Goal: Task Accomplishment & Management: Use online tool/utility

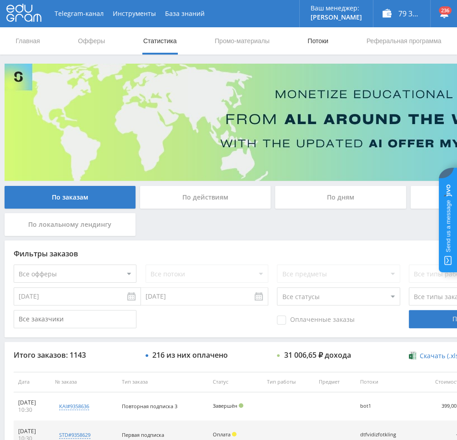
click at [315, 45] on link "Потоки" at bounding box center [317, 40] width 23 height 27
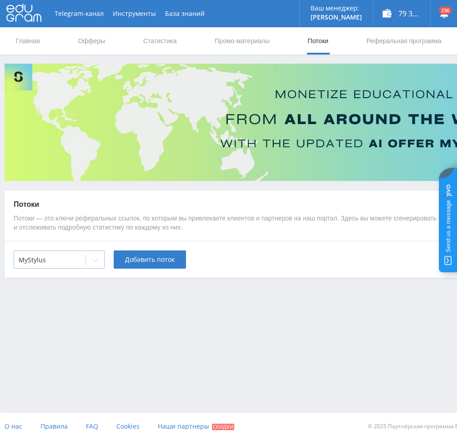
click at [90, 261] on div at bounding box center [95, 260] width 18 height 18
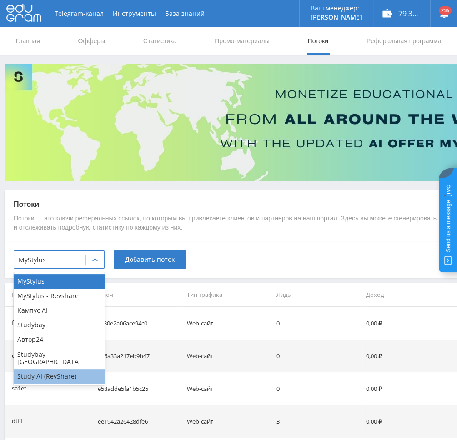
click at [57, 371] on div "Study AI (RevShare)" at bounding box center [59, 376] width 91 height 15
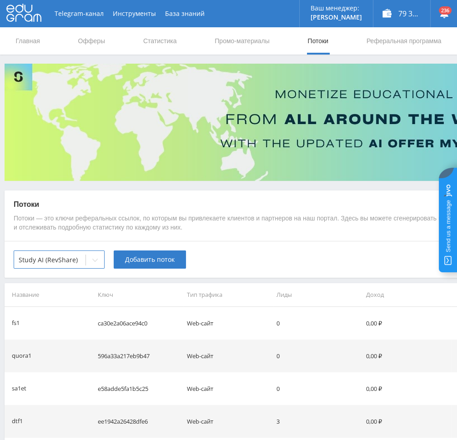
click at [145, 269] on div "option Study AI (RevShare), selected. Study AI (RevShare) Добавить поток" at bounding box center [273, 259] width 537 height 37
click at [153, 257] on span "Добавить поток" at bounding box center [150, 259] width 50 height 7
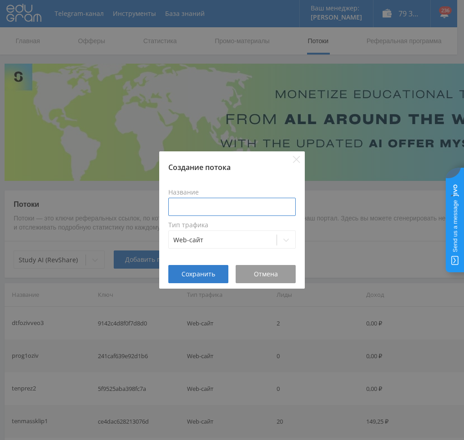
click at [208, 208] on input at bounding box center [231, 207] width 127 height 18
type input "d"
type input "pika1fotvvidVEO3"
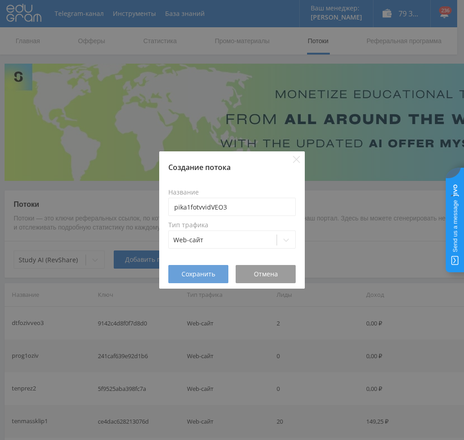
click at [206, 276] on span "Сохранить" at bounding box center [198, 274] width 34 height 7
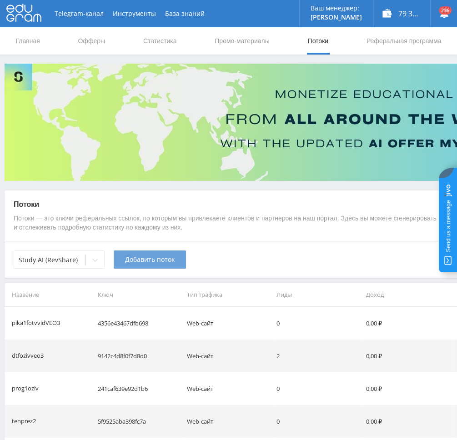
click at [131, 261] on span "Добавить поток" at bounding box center [150, 259] width 50 height 7
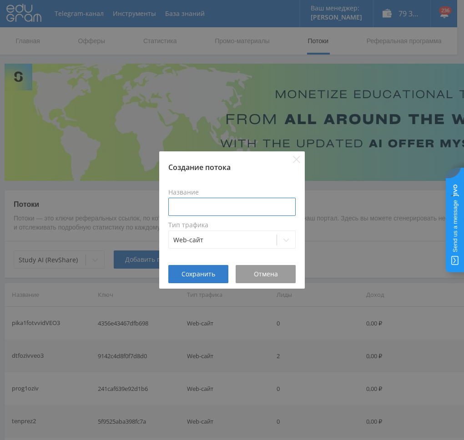
click at [219, 209] on input at bounding box center [231, 207] width 127 height 18
paste input "pika1fotvvid"
type input "pika1fotvvidVIDGEN"
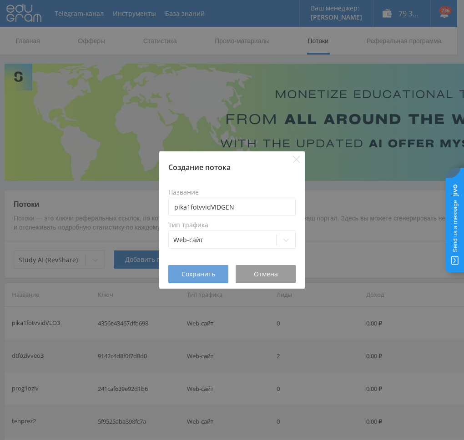
click at [189, 271] on span "Сохранить" at bounding box center [198, 274] width 34 height 7
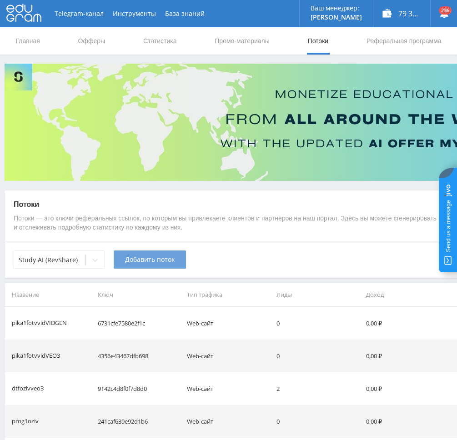
click at [139, 260] on span "Добавить поток" at bounding box center [150, 259] width 50 height 7
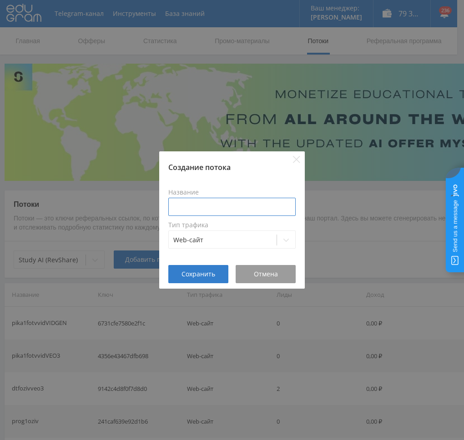
click at [215, 207] on input at bounding box center [231, 207] width 127 height 18
paste input "pika1fotvvid"
type input "pika1fotvvidKLING"
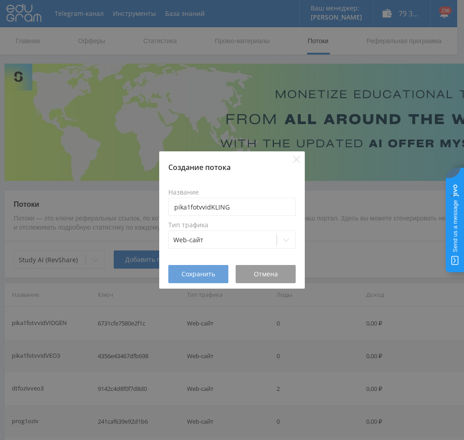
click at [207, 277] on span "Сохранить" at bounding box center [198, 274] width 34 height 7
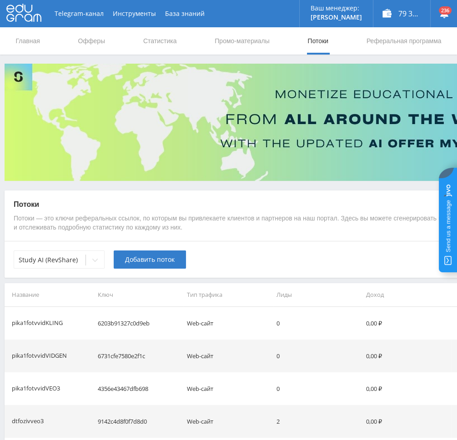
click at [132, 260] on span "Добавить поток" at bounding box center [150, 259] width 50 height 7
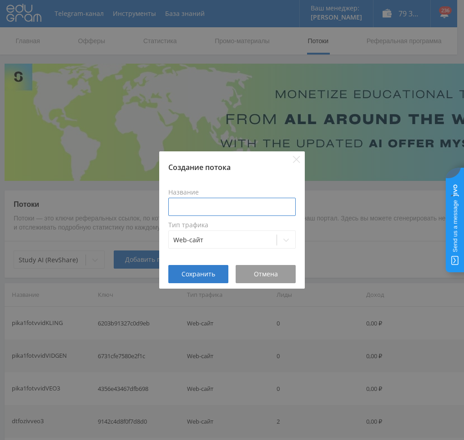
click at [239, 203] on input at bounding box center [231, 207] width 127 height 18
paste input "pika1fotvvid"
type input "pika1fotvvidANIM"
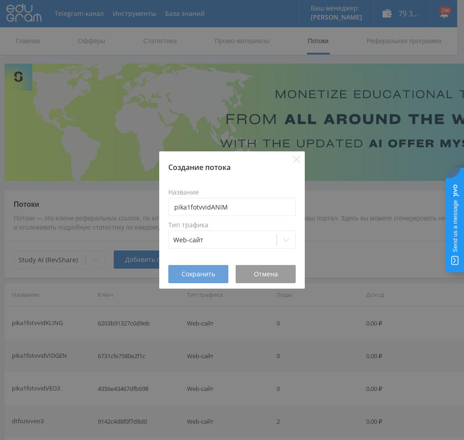
click at [190, 281] on button "Сохранить" at bounding box center [198, 274] width 60 height 18
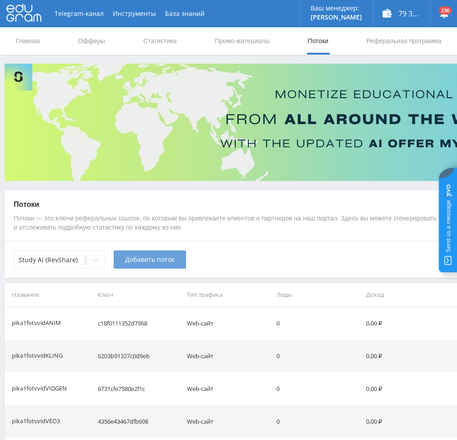
click at [138, 261] on span "Добавить поток" at bounding box center [150, 259] width 50 height 7
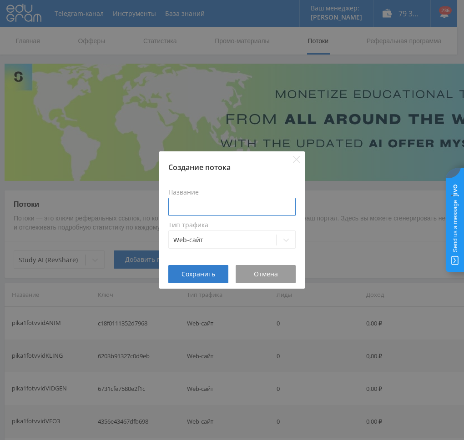
click at [225, 209] on input at bounding box center [231, 207] width 127 height 18
paste input "pika1fotvvid"
type input "pika1fotvvidKLING16"
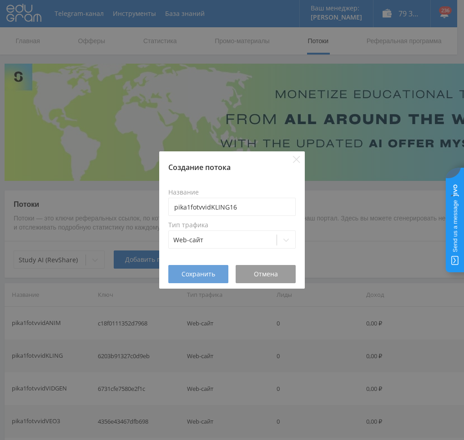
click at [207, 279] on button "Сохранить" at bounding box center [198, 274] width 60 height 18
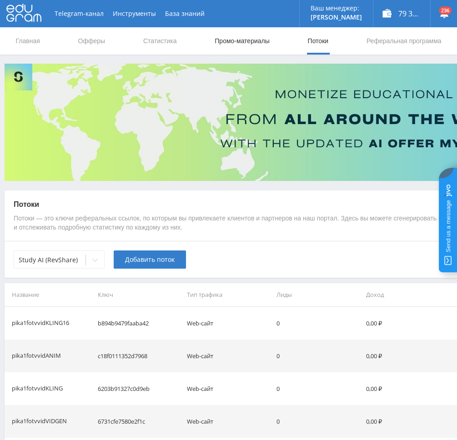
click at [240, 45] on link "Промо-материалы" at bounding box center [242, 40] width 56 height 27
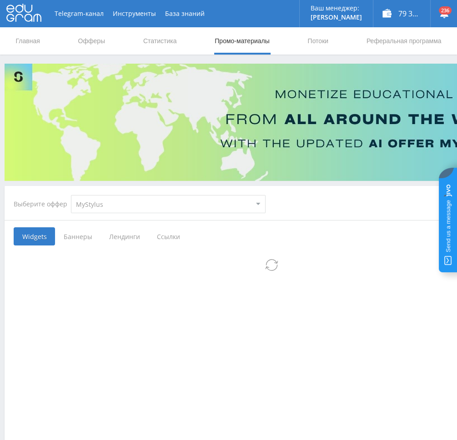
click at [160, 200] on select "MyStylus MyStylus - Revshare Кампус AI Studybay Автор24 Studybay [GEOGRAPHIC_DA…" at bounding box center [168, 204] width 195 height 18
select select "376"
click at [71, 195] on select "MyStylus MyStylus - Revshare Кампус AI Studybay Автор24 Studybay [GEOGRAPHIC_DA…" at bounding box center [168, 204] width 195 height 18
select select "376"
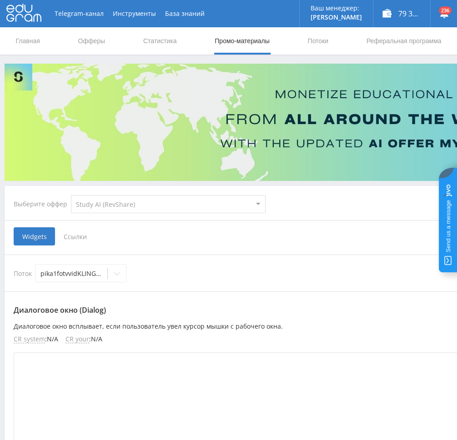
click at [65, 237] on span "Ссылки" at bounding box center [75, 236] width 40 height 18
click at [0, 0] on input "Ссылки" at bounding box center [0, 0] width 0 height 0
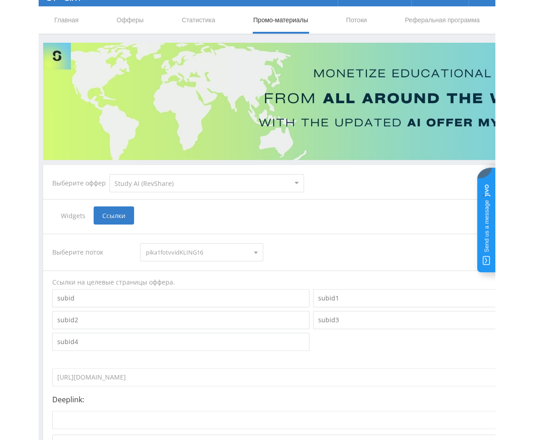
scroll to position [106, 0]
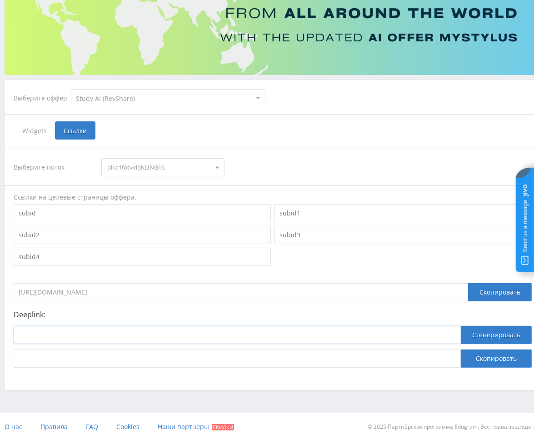
click at [383, 338] on input at bounding box center [237, 335] width 447 height 18
paste input "[URL]"
type input "[URL]"
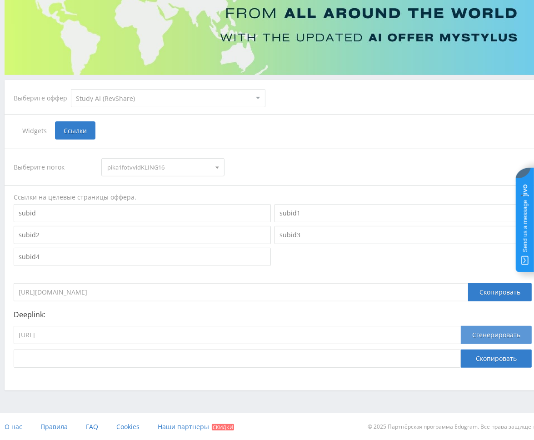
click at [463, 332] on button "Сгенерировать" at bounding box center [496, 335] width 71 height 18
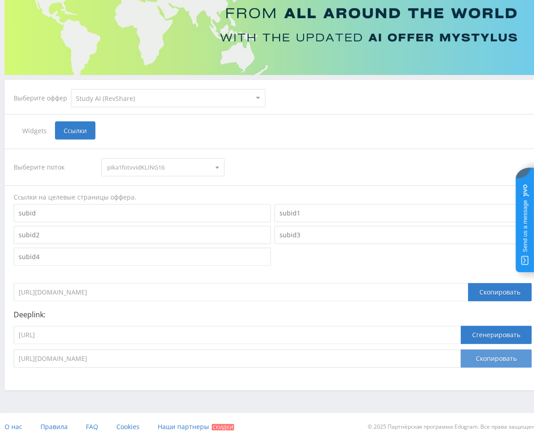
click at [463, 356] on button "Скопировать" at bounding box center [496, 359] width 71 height 18
click at [148, 161] on span "pika1fotvvidKLING16" at bounding box center [158, 167] width 103 height 17
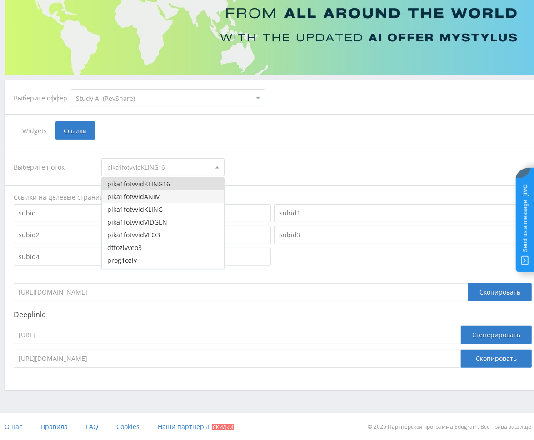
click at [153, 197] on button "pika1fotvvidANIM" at bounding box center [163, 197] width 122 height 13
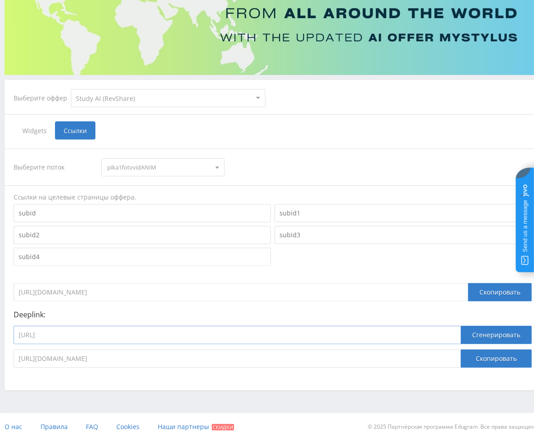
click at [184, 339] on input "[URL]" at bounding box center [237, 335] width 447 height 18
paste input "animating_image"
type input "[URL]"
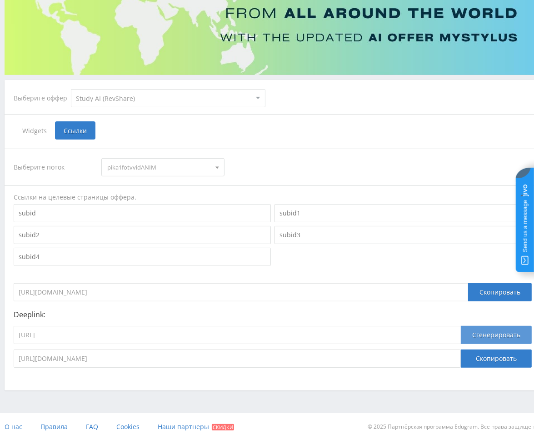
click at [463, 340] on button "Сгенерировать" at bounding box center [496, 335] width 71 height 18
click at [463, 354] on button "Скопировать" at bounding box center [496, 359] width 71 height 18
click at [151, 162] on span "pika1fotvvidANIM" at bounding box center [158, 167] width 103 height 17
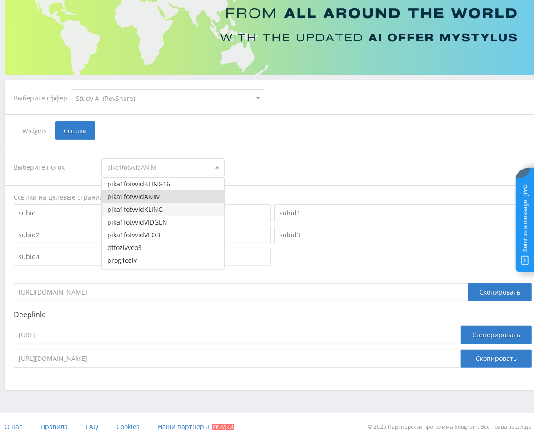
click at [149, 211] on button "pika1fotvvidKLING" at bounding box center [163, 209] width 122 height 13
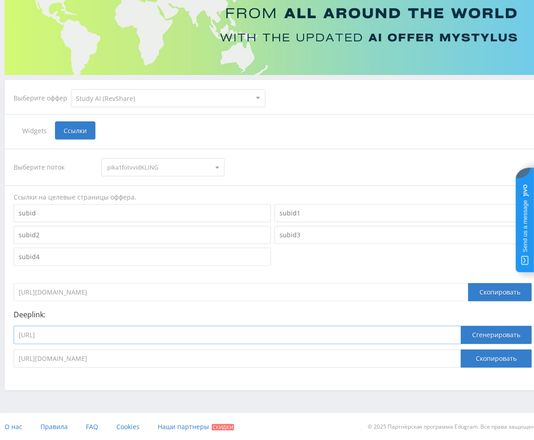
click at [233, 337] on input "[URL]" at bounding box center [237, 335] width 447 height 18
paste input "kling_2_1_master"
type input "[URL]"
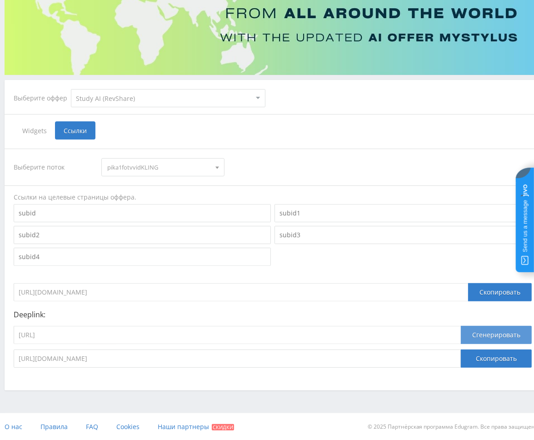
click at [463, 336] on button "Сгенерировать" at bounding box center [496, 335] width 71 height 18
click at [463, 362] on button "Скопировать" at bounding box center [496, 359] width 71 height 18
click at [166, 164] on span "pika1fotvvidKLING" at bounding box center [158, 167] width 103 height 17
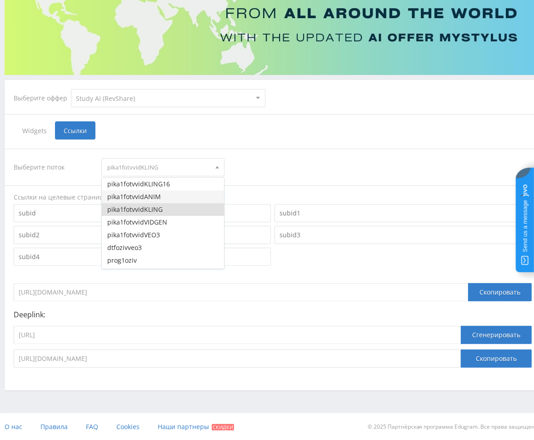
click at [153, 194] on button "pika1fotvvidANIM" at bounding box center [163, 197] width 122 height 13
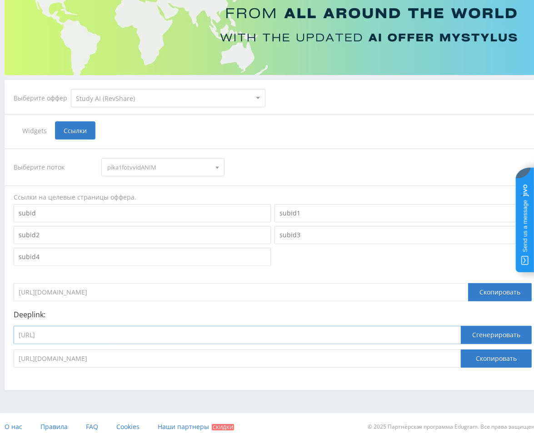
click at [199, 329] on input "[URL]" at bounding box center [237, 335] width 447 height 18
paste input "videogen"
type input "[URL]"
click at [182, 166] on span "pika1fotvvidANIM" at bounding box center [158, 167] width 103 height 17
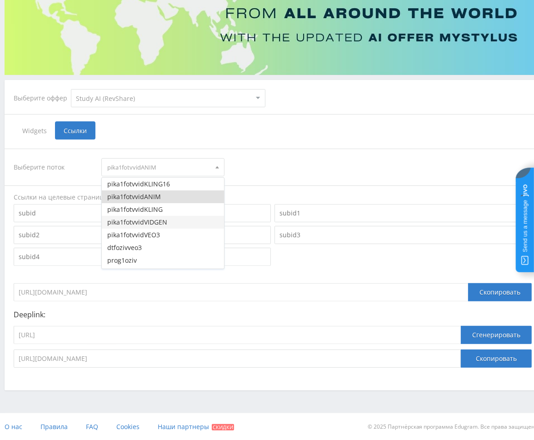
click at [158, 219] on button "pika1fotvvidVIDGEN" at bounding box center [163, 222] width 122 height 13
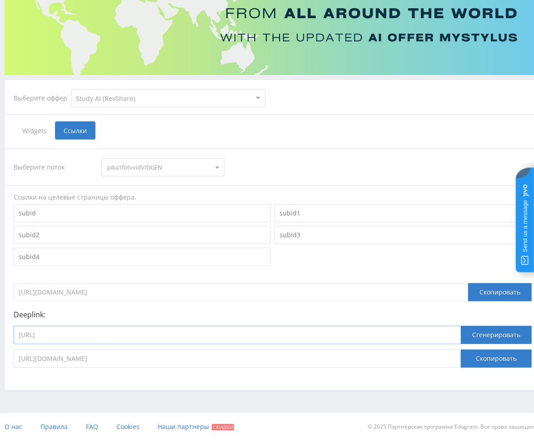
click at [423, 336] on input "[URL]" at bounding box center [237, 335] width 447 height 18
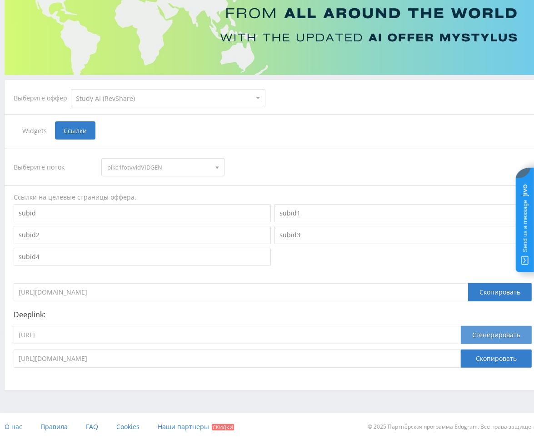
click at [463, 334] on button "Сгенерировать" at bounding box center [496, 335] width 71 height 18
click at [463, 359] on button "Скопировать" at bounding box center [496, 359] width 71 height 18
click at [150, 164] on span "pika1fotvvidVIDGEN" at bounding box center [158, 167] width 103 height 17
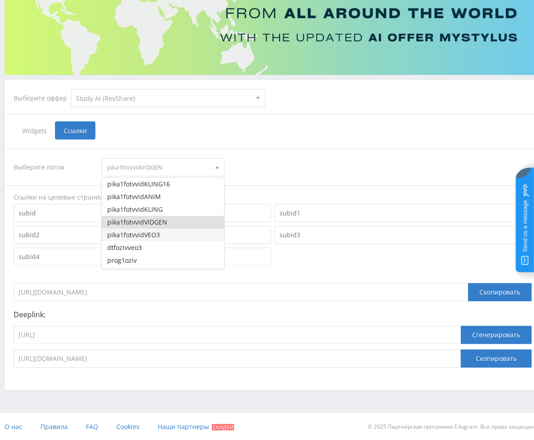
click at [147, 237] on button "pika1fotvvidVEO3" at bounding box center [163, 235] width 122 height 13
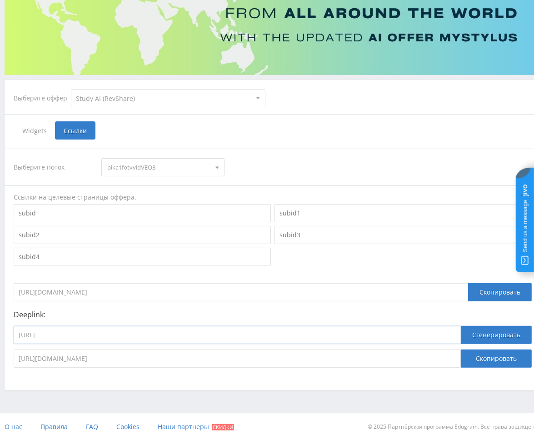
click at [161, 337] on input "[URL]" at bounding box center [237, 335] width 447 height 18
paste input "google_veo3"
type input "[URL]"
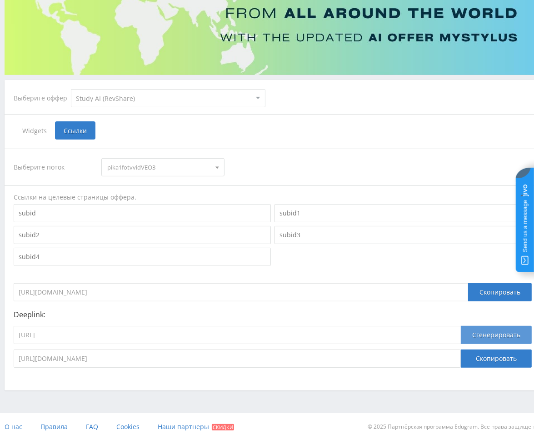
click at [463, 336] on button "Сгенерировать" at bounding box center [496, 335] width 71 height 18
click at [463, 357] on button "Скопировать" at bounding box center [496, 359] width 71 height 18
